Goal: Check status: Check status

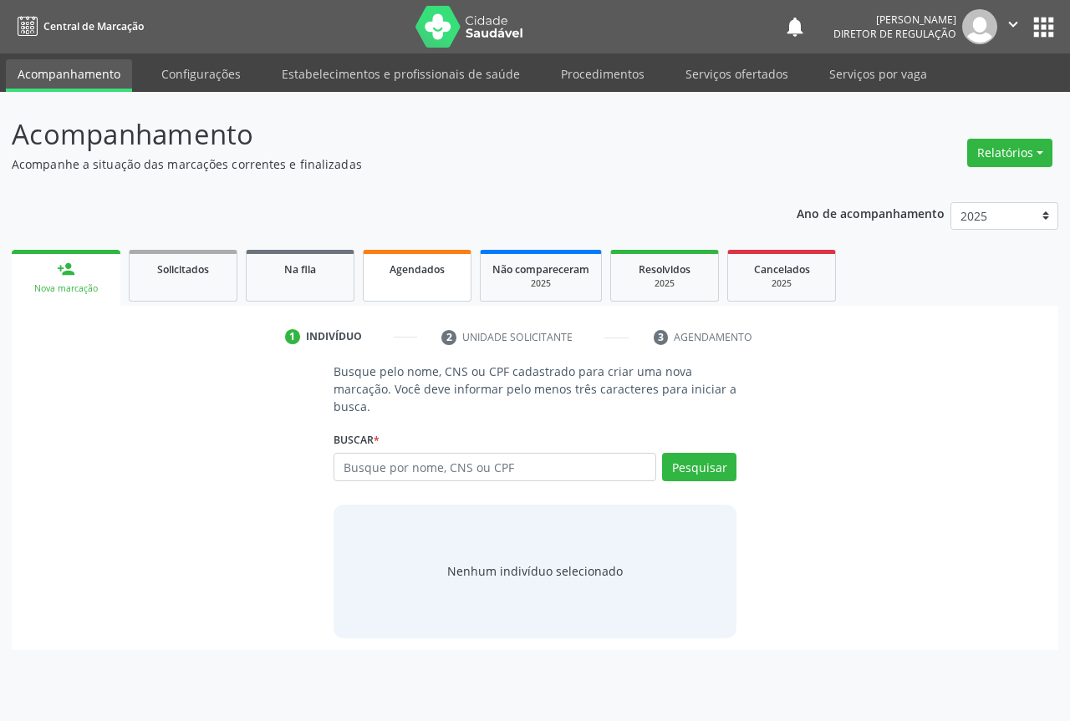
click at [415, 267] on span "Agendados" at bounding box center [417, 269] width 55 height 14
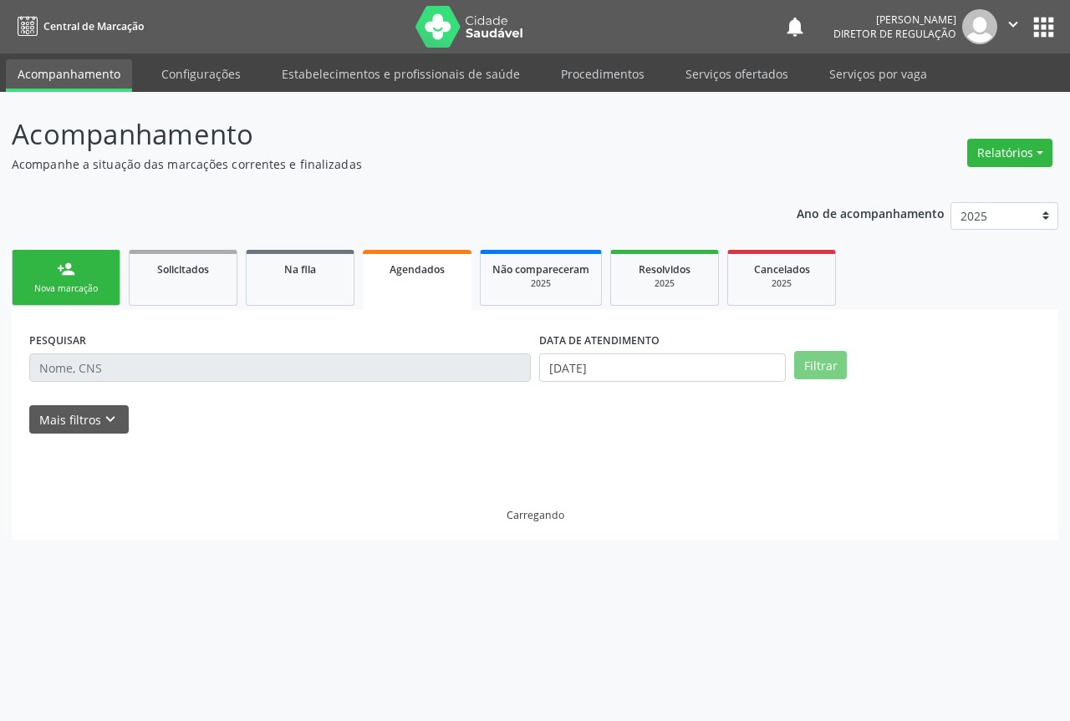
click at [115, 373] on input "text" at bounding box center [280, 368] width 502 height 28
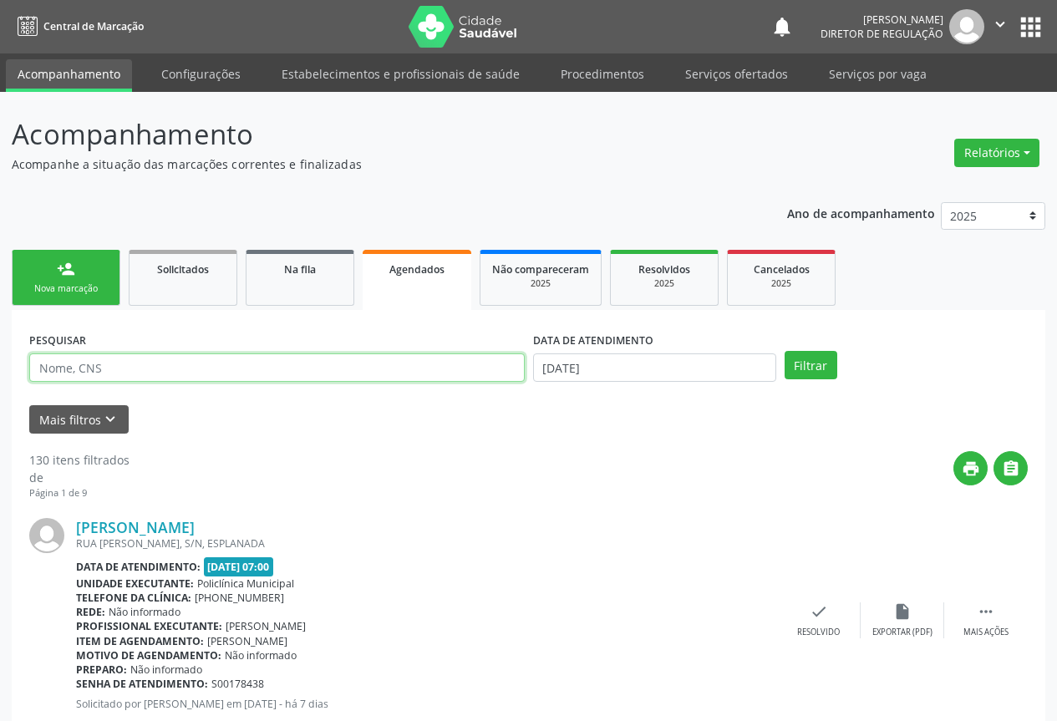
click at [115, 373] on input "text" at bounding box center [277, 368] width 496 height 28
type input "702106781698095"
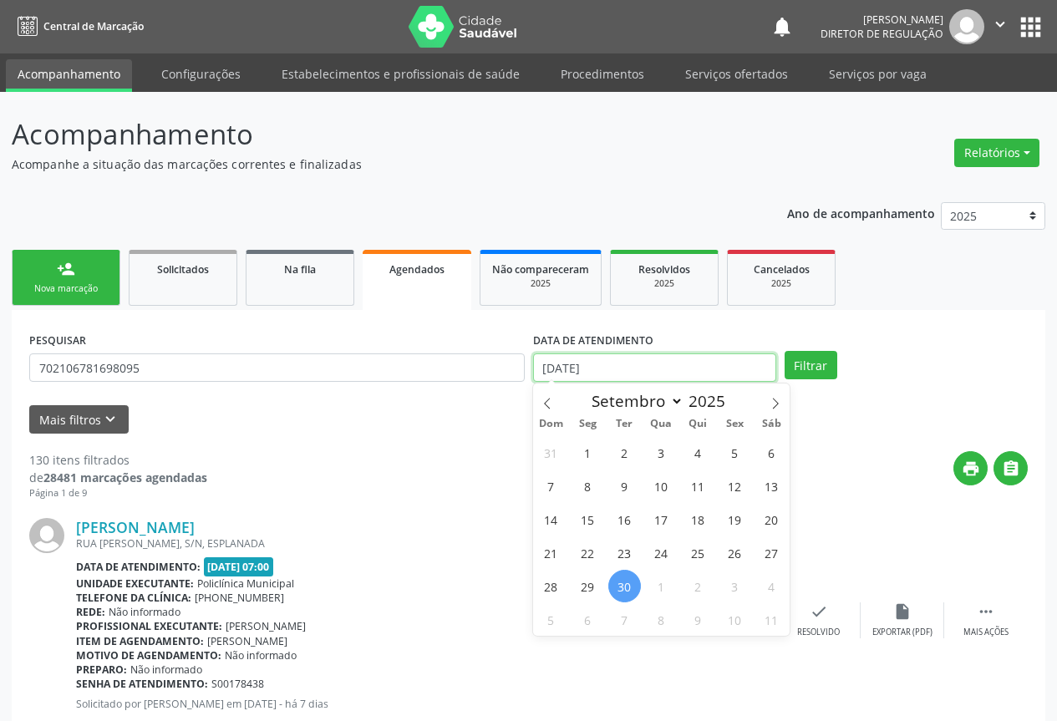
drag, startPoint x: 650, startPoint y: 365, endPoint x: 703, endPoint y: 341, distance: 58.0
click at [652, 365] on input "[DATE]" at bounding box center [654, 368] width 243 height 28
click at [834, 371] on button "Filtrar" at bounding box center [811, 365] width 53 height 28
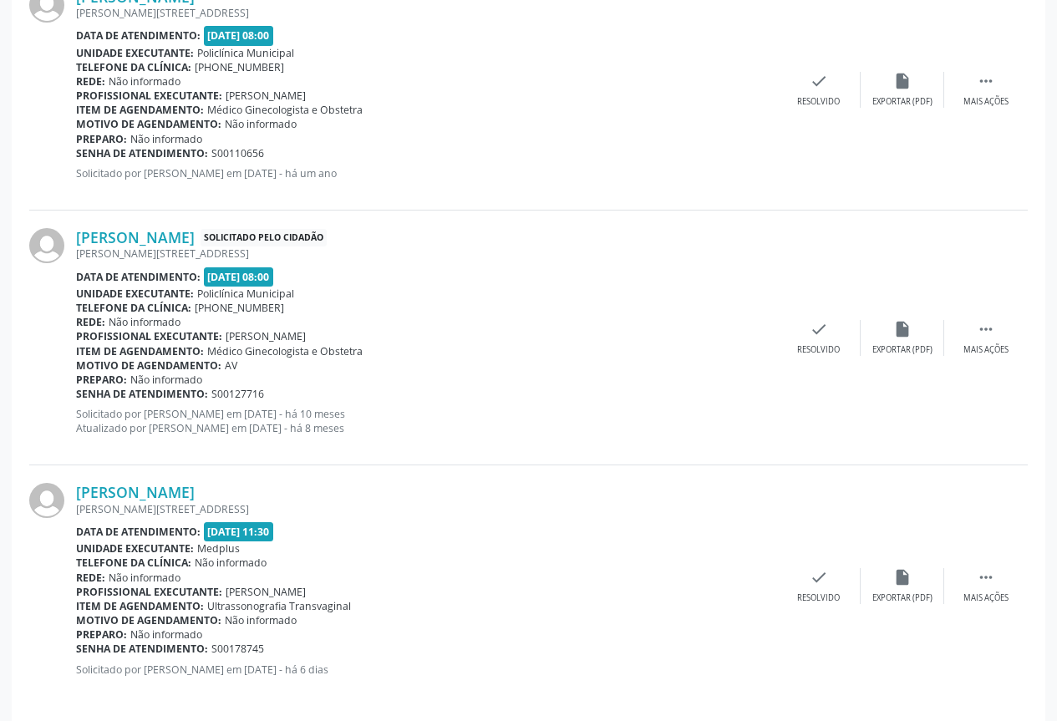
scroll to position [1268, 0]
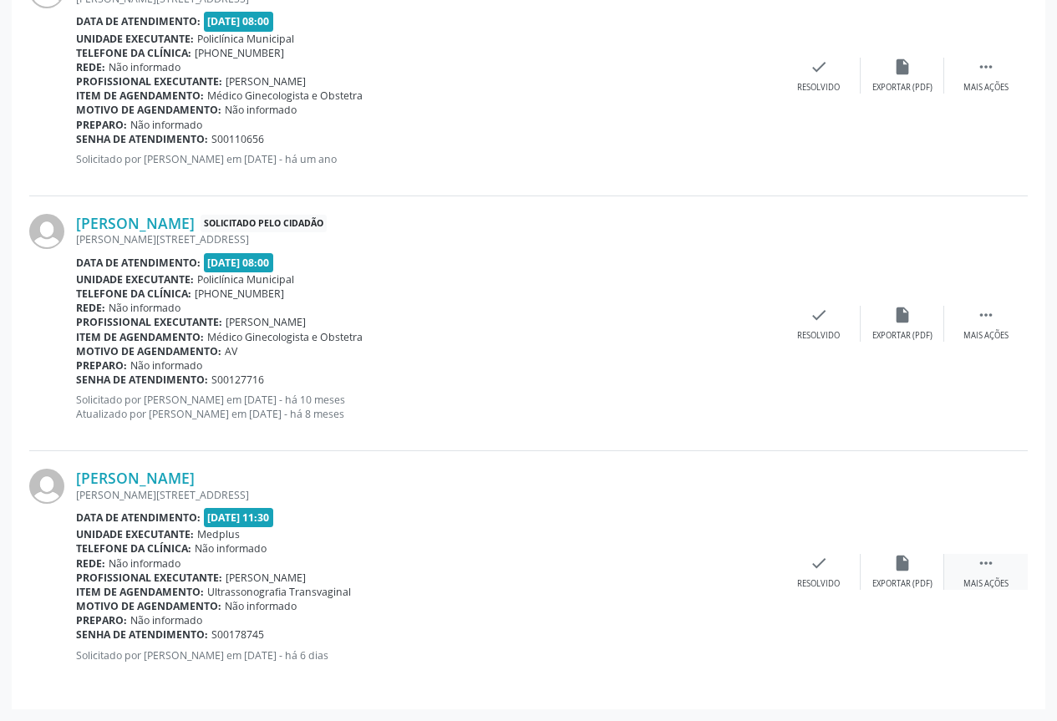
click at [981, 573] on div " Mais ações" at bounding box center [987, 572] width 84 height 36
click at [659, 560] on icon "print" at bounding box center [652, 563] width 18 height 18
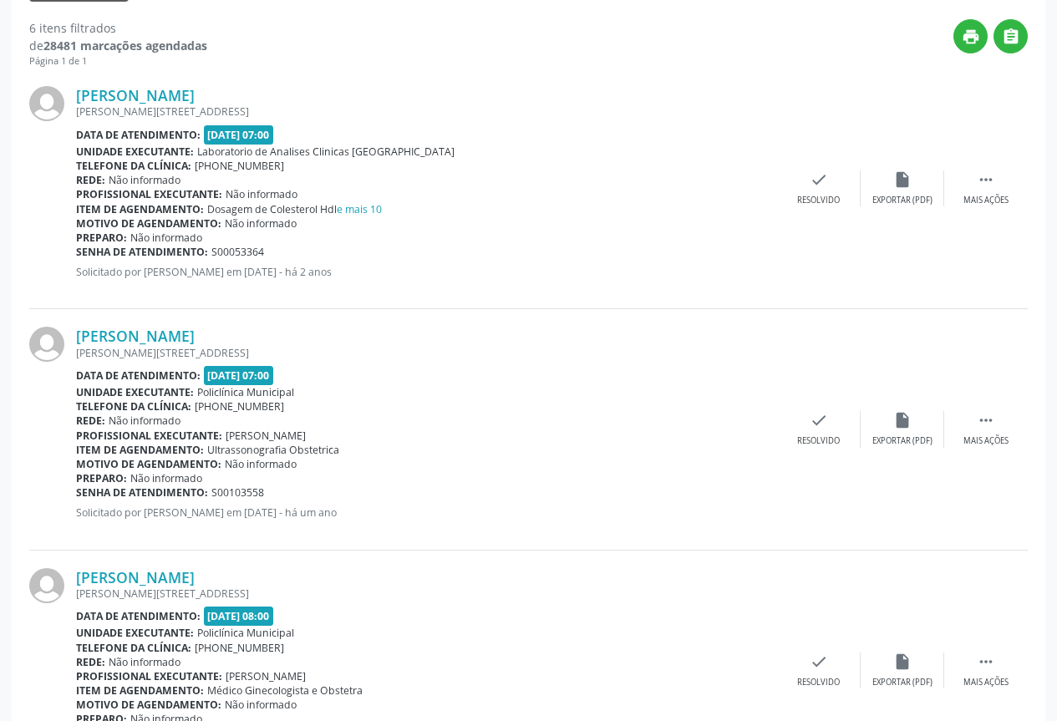
scroll to position [14, 0]
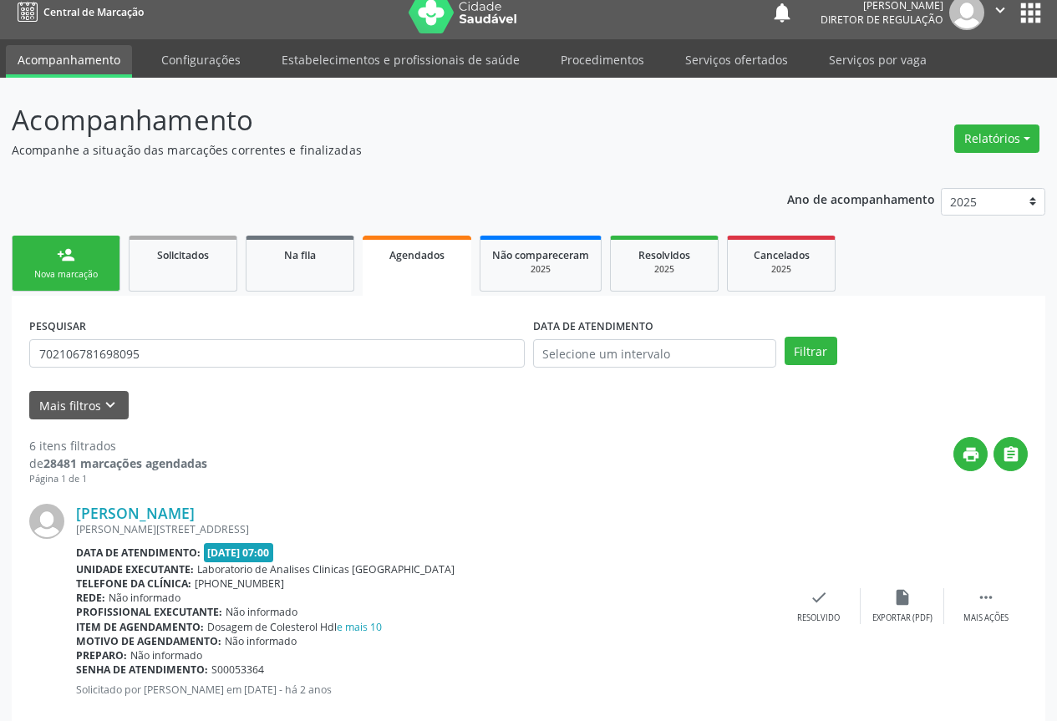
click at [993, 7] on icon "" at bounding box center [1000, 10] width 18 height 18
click at [934, 94] on link "Sair" at bounding box center [957, 87] width 115 height 23
